Goal: Share content: Share content

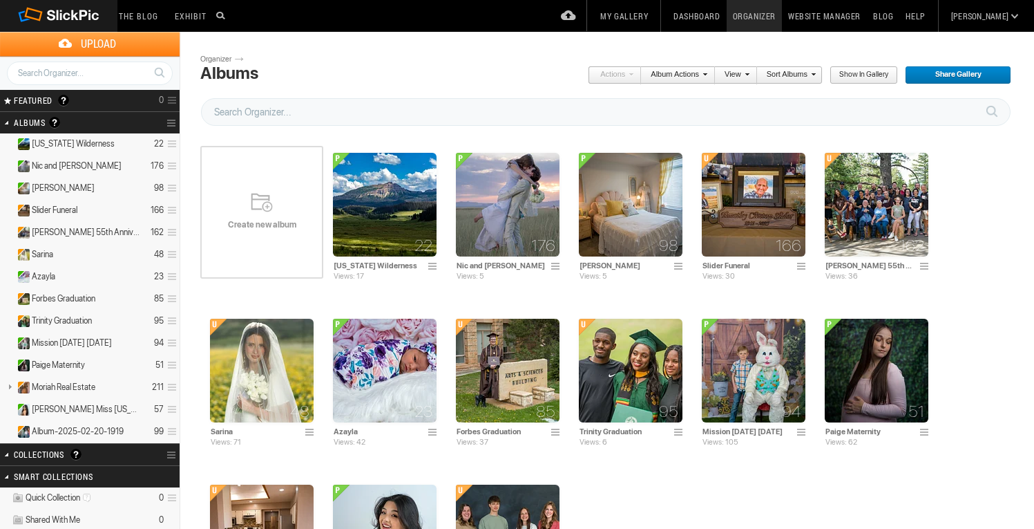
click at [251, 229] on span "Create new album" at bounding box center [261, 224] width 123 height 11
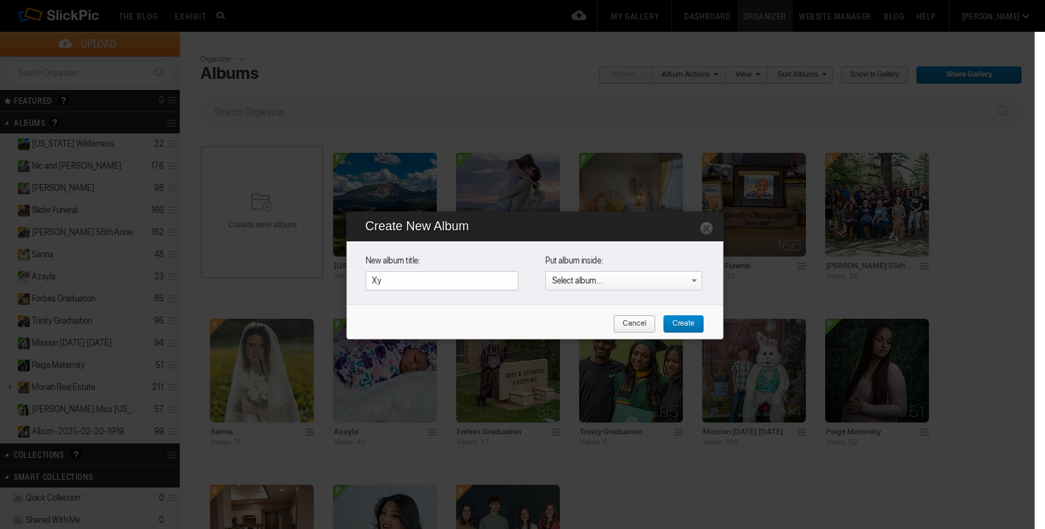
type input "X"
type input "Zyon Birthday"
click at [691, 321] on span "Create" at bounding box center [679, 324] width 32 height 18
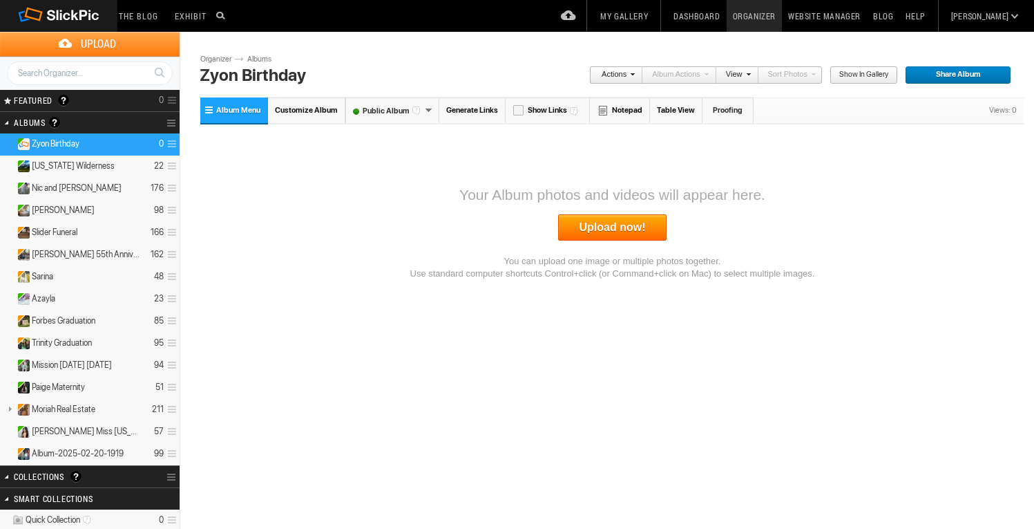
click at [621, 225] on link "Upload now!" at bounding box center [612, 227] width 109 height 26
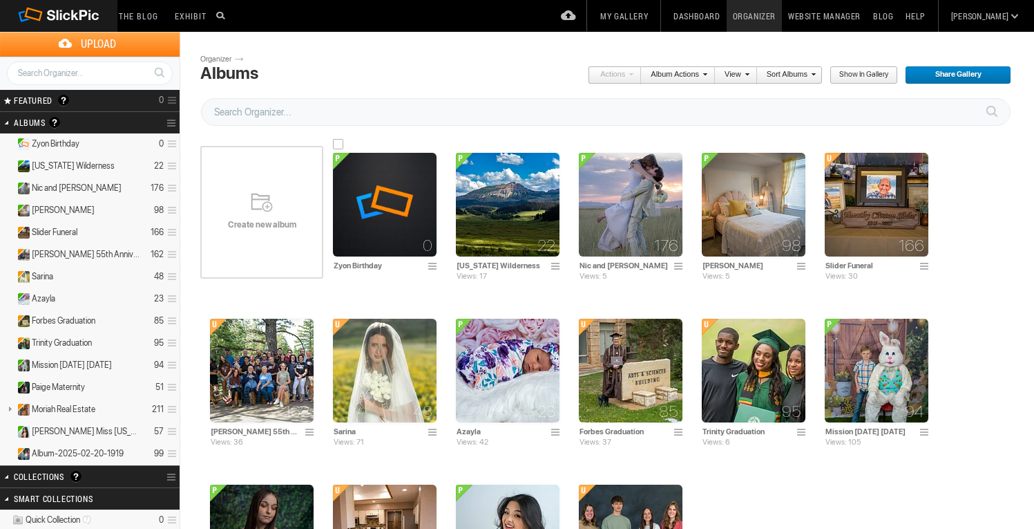
click at [375, 199] on img at bounding box center [385, 205] width 104 height 104
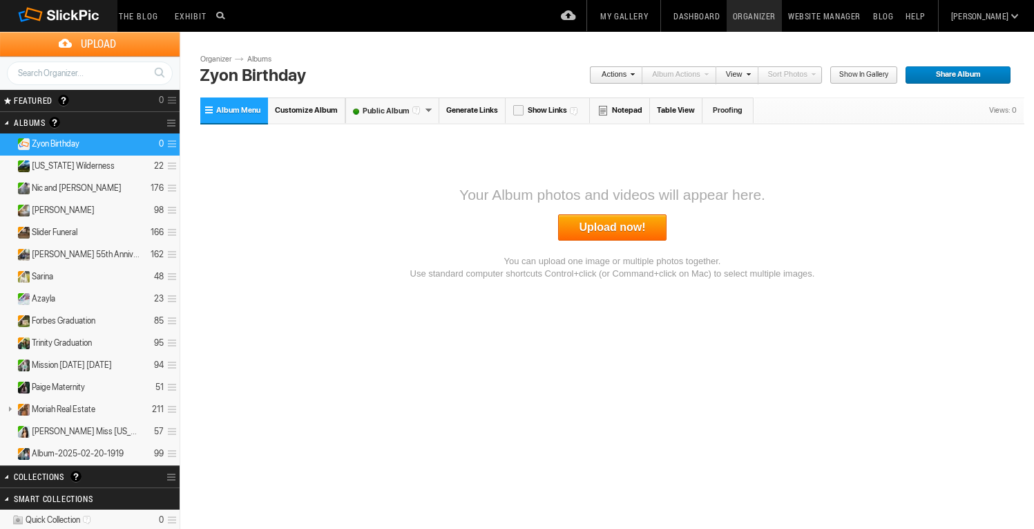
click at [605, 227] on link "Upload now!" at bounding box center [612, 227] width 109 height 26
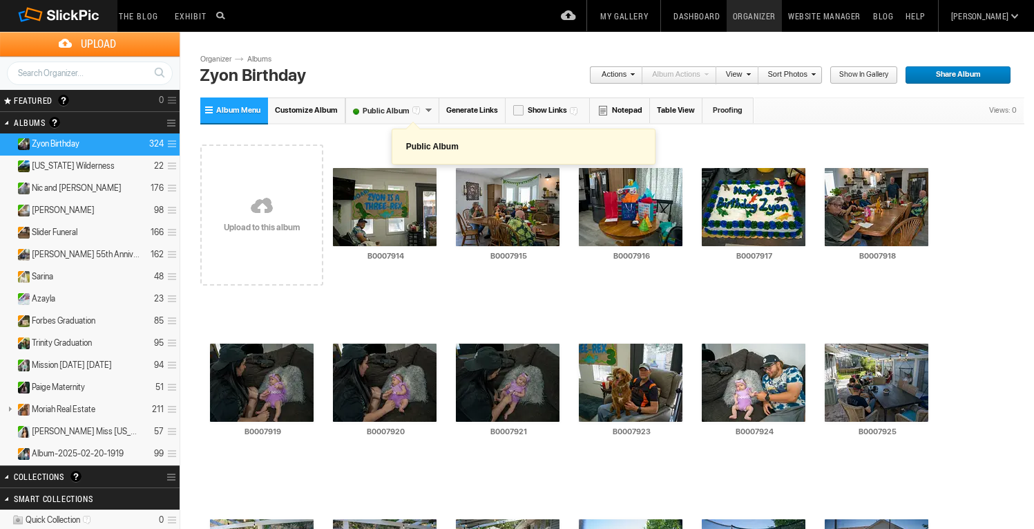
click at [417, 108] on strong at bounding box center [418, 109] width 11 height 11
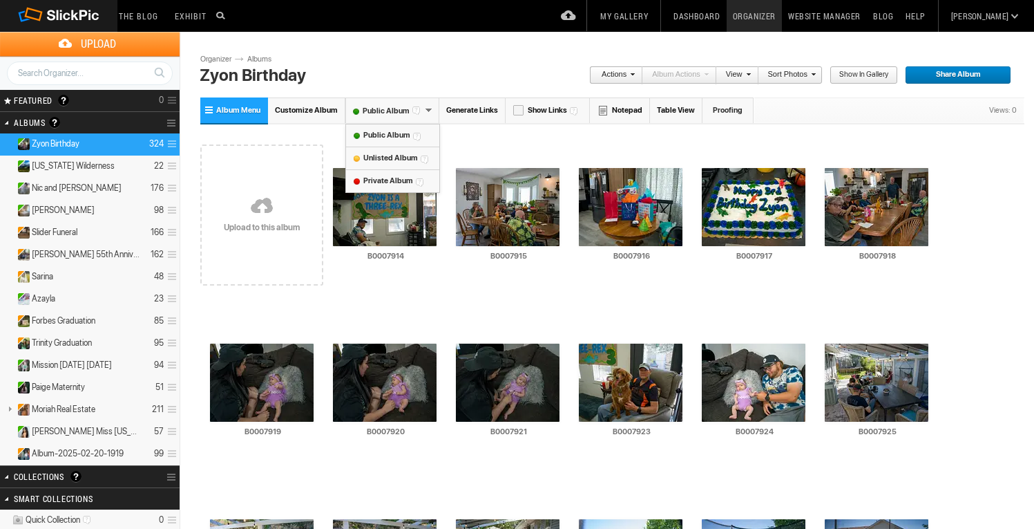
click at [379, 158] on font "Unlisted Album" at bounding box center [390, 157] width 86 height 9
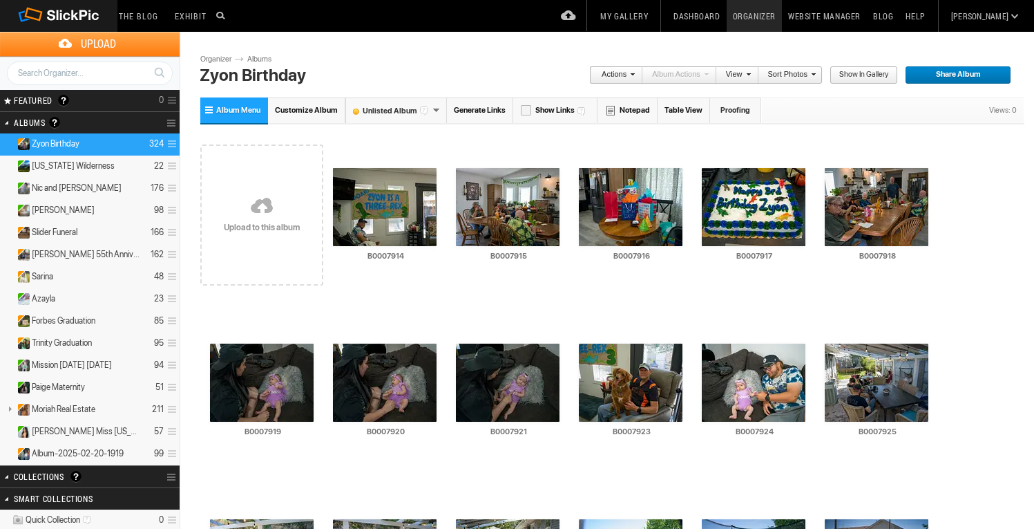
click at [971, 71] on span "Share Album" at bounding box center [953, 75] width 97 height 18
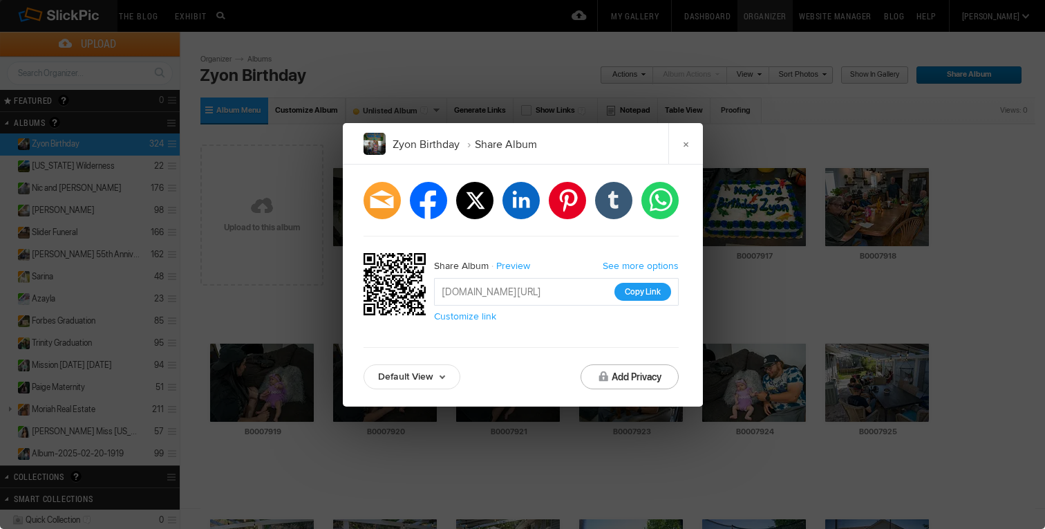
click at [651, 287] on button "Copy Link" at bounding box center [642, 292] width 57 height 18
click at [681, 147] on link "×" at bounding box center [685, 143] width 35 height 41
